Goal: Go to known website: Access a specific website the user already knows

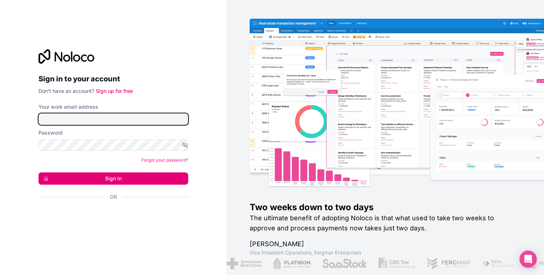
click at [171, 117] on input "Your work email address" at bounding box center [114, 119] width 150 height 12
type input "[EMAIL_ADDRESS][DOMAIN_NAME]"
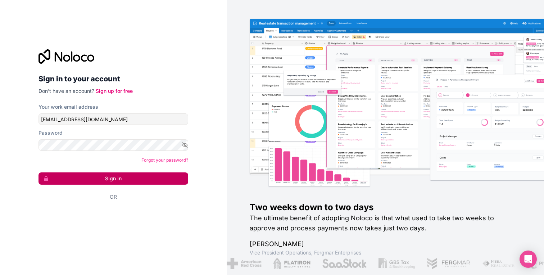
click at [134, 175] on button "Sign in" at bounding box center [114, 178] width 150 height 12
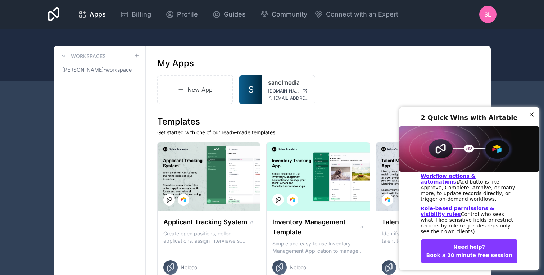
click at [531, 110] on div "Close Step" at bounding box center [531, 114] width 9 height 9
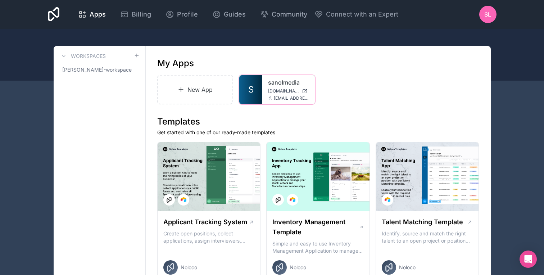
click at [277, 79] on link "sanolmedia" at bounding box center [288, 82] width 41 height 9
